Goal: Task Accomplishment & Management: Use online tool/utility

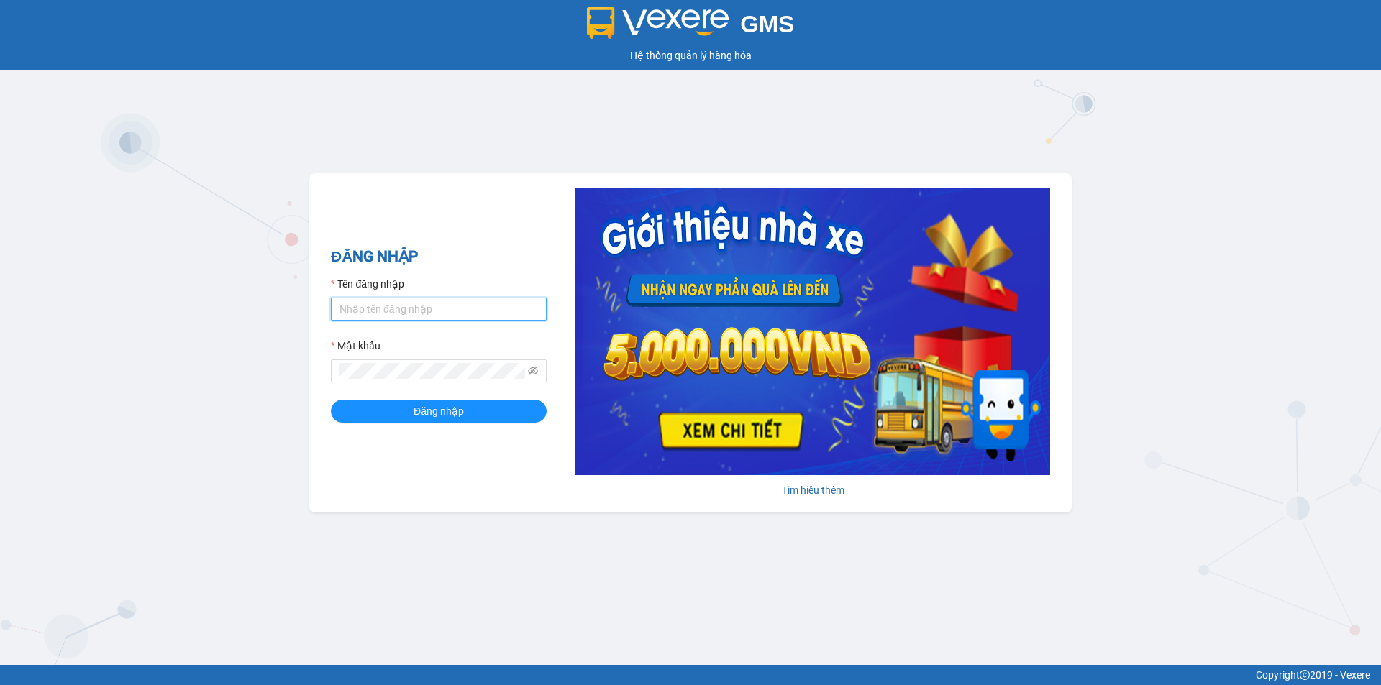
click at [468, 309] on input "Tên đăng nhập" at bounding box center [439, 309] width 216 height 23
click at [298, 163] on div "GMS Hệ thống quản lý hàng hóa ĐĂNG NHẬP Tên đăng nhập Mật khẩu Đăng nhập Tìm hi…" at bounding box center [690, 332] width 1381 height 665
click at [406, 300] on input "Tên đăng nhập" at bounding box center [439, 309] width 216 height 23
type input "nguyenngocminhanh"
drag, startPoint x: 466, startPoint y: 316, endPoint x: 91, endPoint y: 284, distance: 376.1
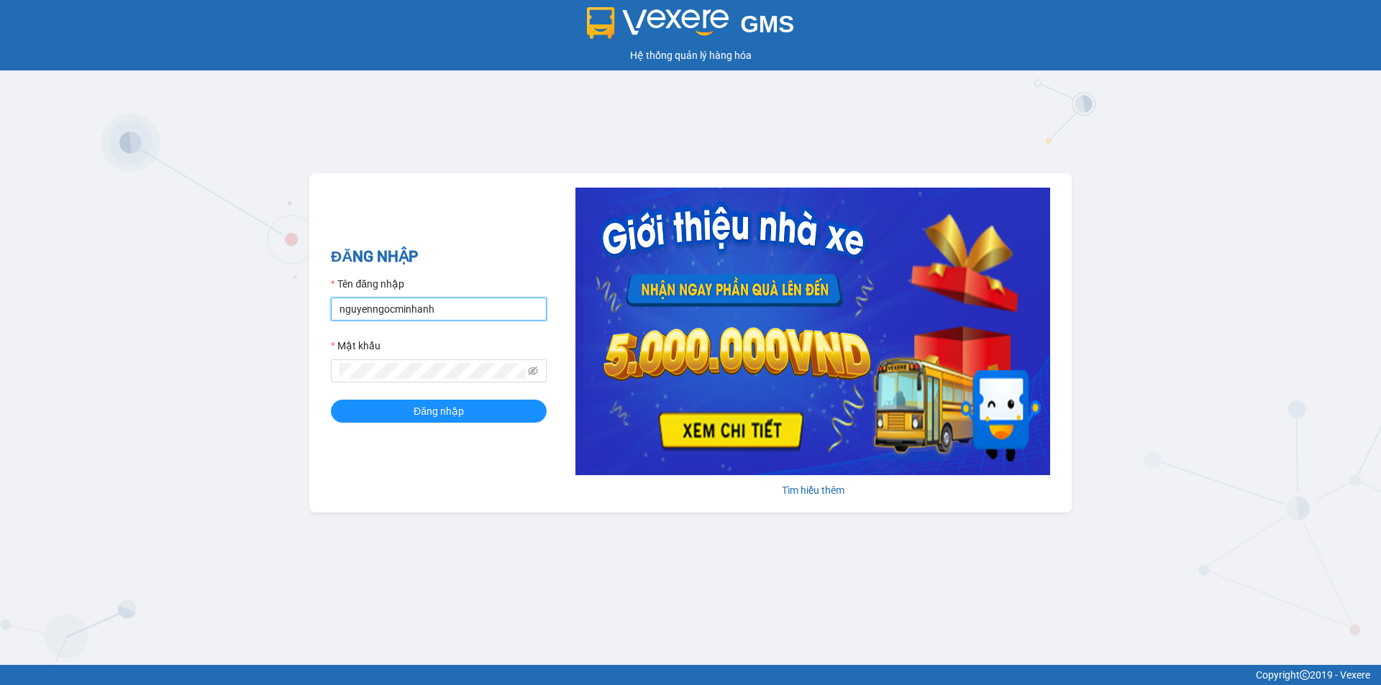
click at [91, 284] on div "GMS Hệ thống quản lý hàng hóa ĐĂNG NHẬP Tên đăng nhập nguyenngocminhanh Mật khẩ…" at bounding box center [690, 332] width 1381 height 665
type input "nguyenngocminhanh.phongphu"
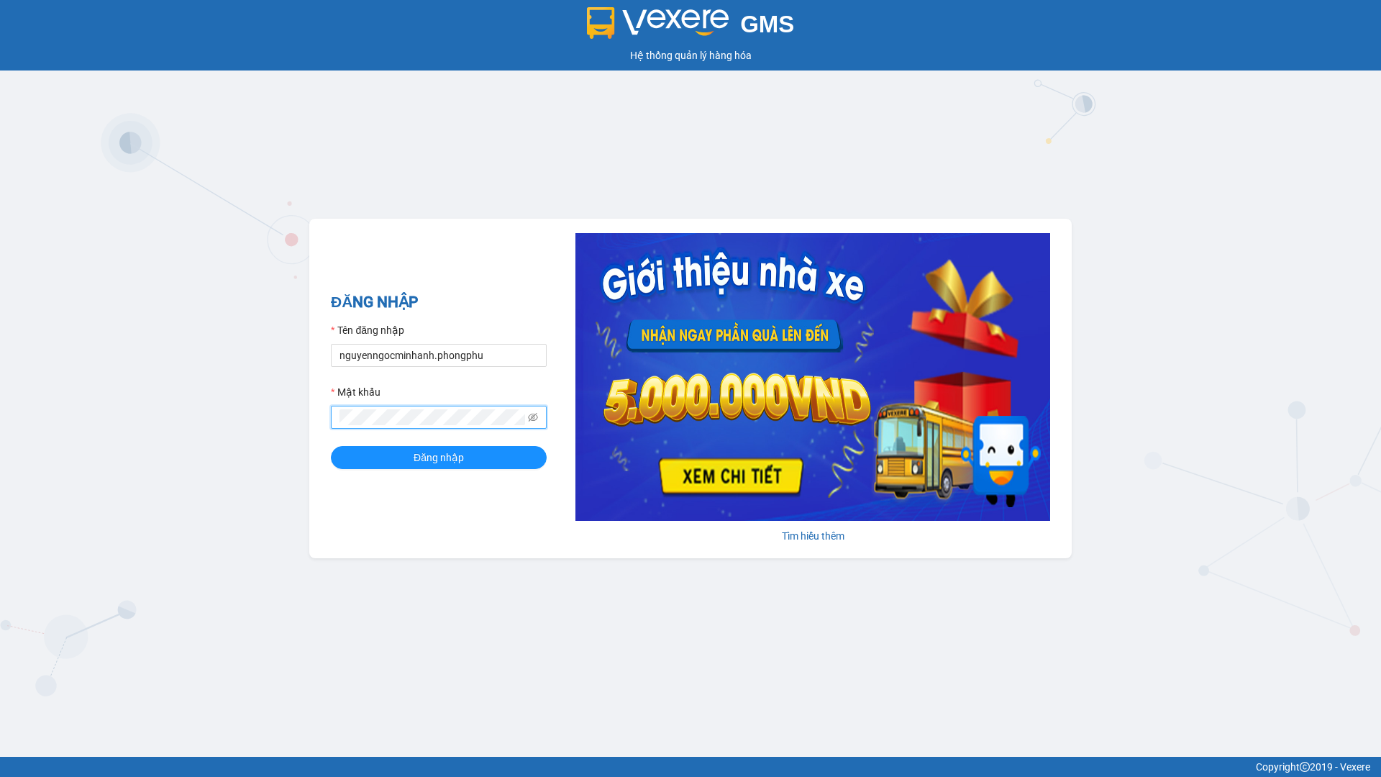
click at [331, 446] on button "Đăng nhập" at bounding box center [439, 457] width 216 height 23
click at [533, 419] on icon "eye-invisible" at bounding box center [533, 417] width 10 height 10
click at [480, 465] on button "Đăng nhập" at bounding box center [439, 457] width 216 height 23
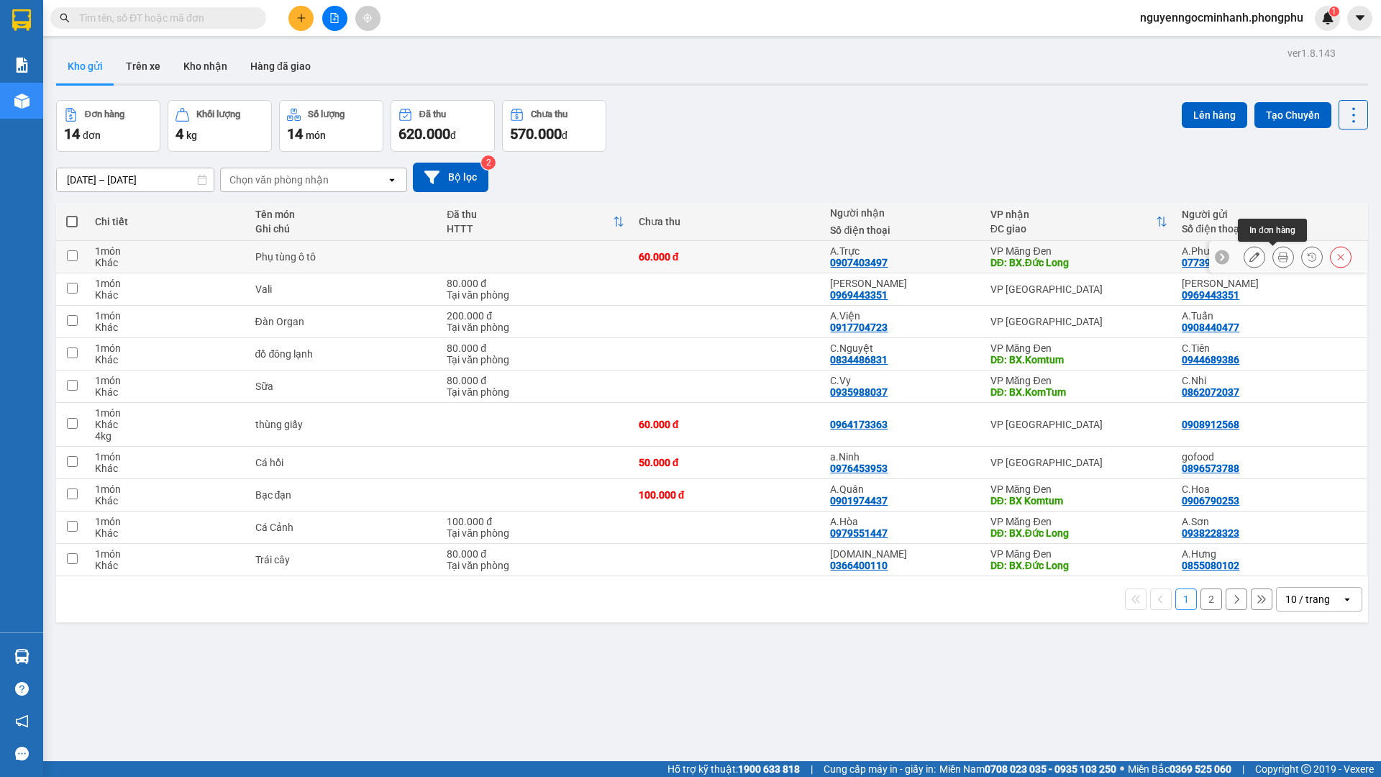
click at [1278, 257] on button at bounding box center [1283, 257] width 20 height 25
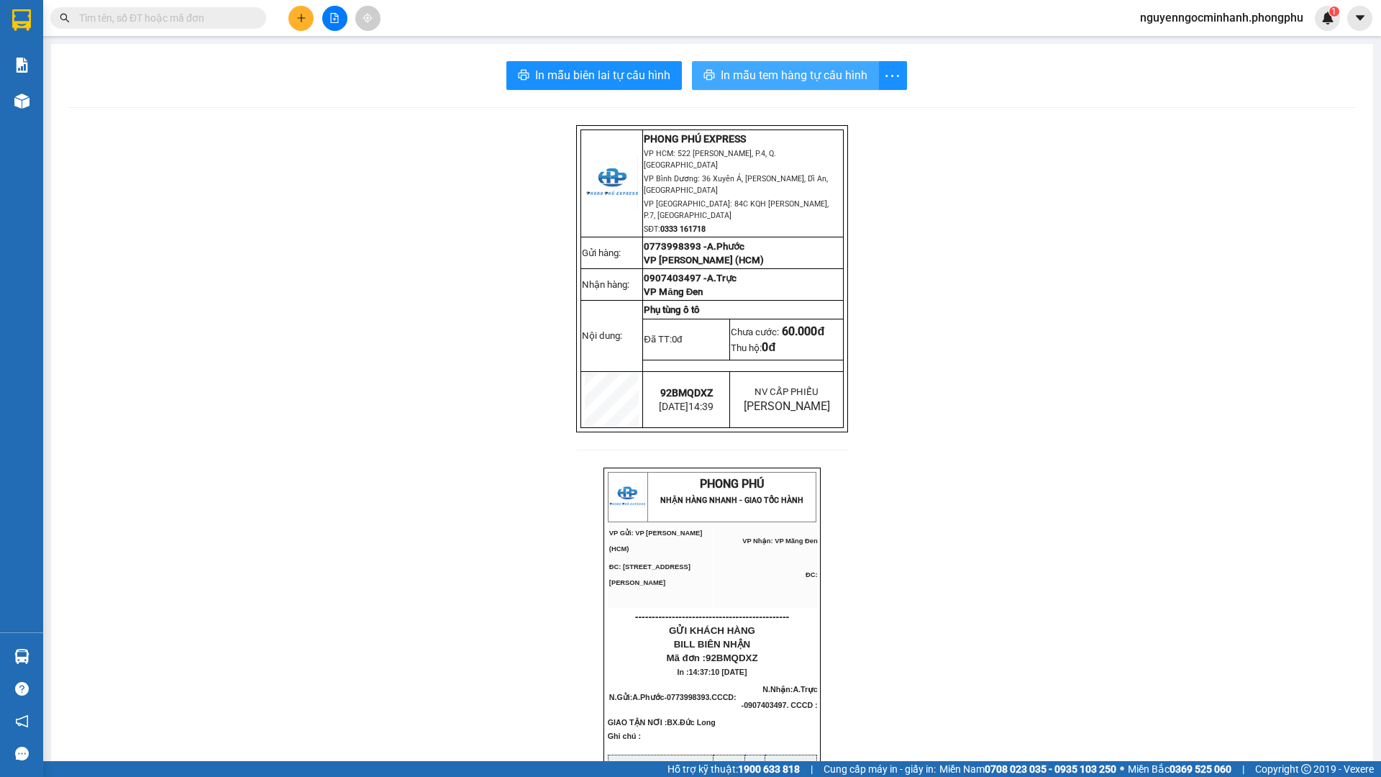
click at [864, 73] on button "In mẫu tem hàng tự cấu hình" at bounding box center [785, 75] width 187 height 29
